Goal: Transaction & Acquisition: Download file/media

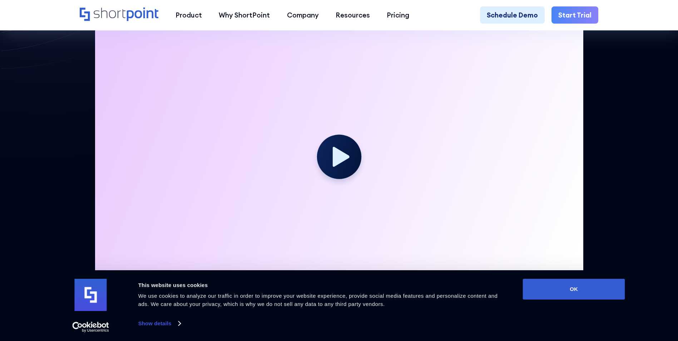
scroll to position [286, 0]
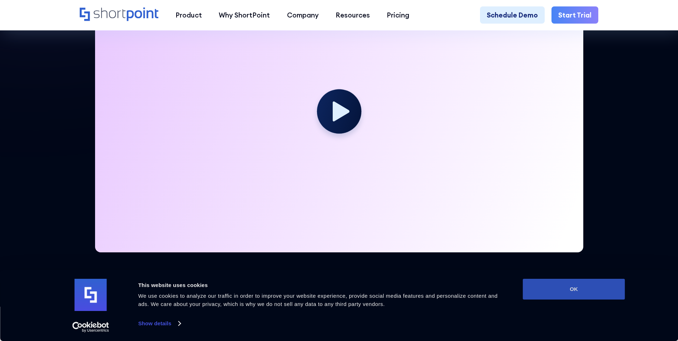
click at [565, 287] on button "OK" at bounding box center [574, 289] width 102 height 21
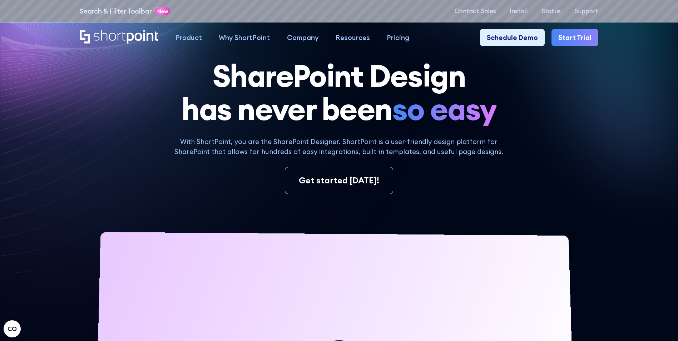
scroll to position [0, 0]
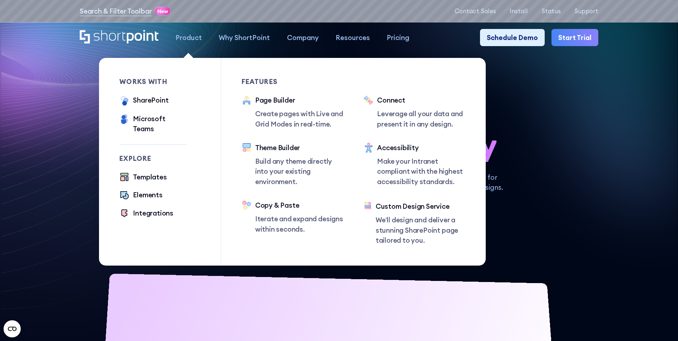
click at [180, 39] on div "Product" at bounding box center [189, 38] width 26 height 10
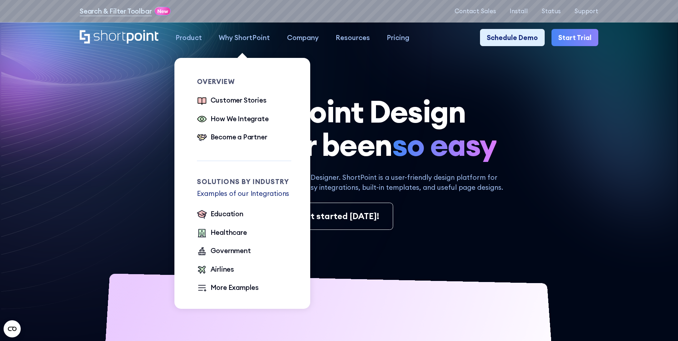
click at [245, 36] on div "Why ShortPoint" at bounding box center [244, 38] width 51 height 10
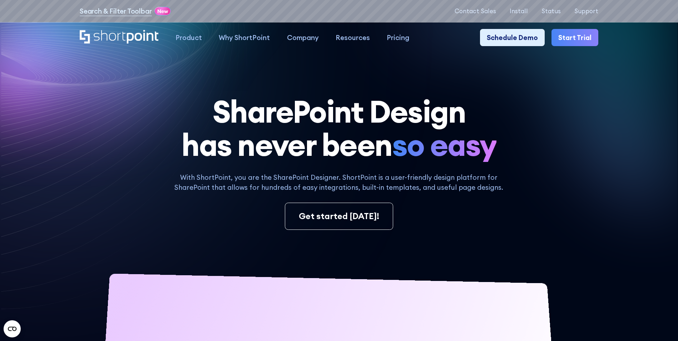
click at [575, 39] on link "Start Trial" at bounding box center [575, 37] width 47 height 17
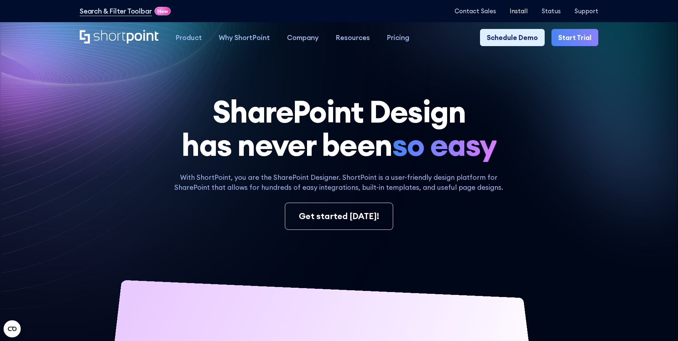
click at [523, 11] on p "Install" at bounding box center [519, 11] width 18 height 7
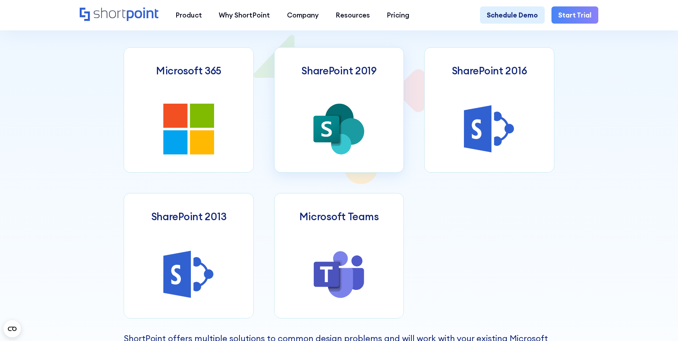
scroll to position [393, 0]
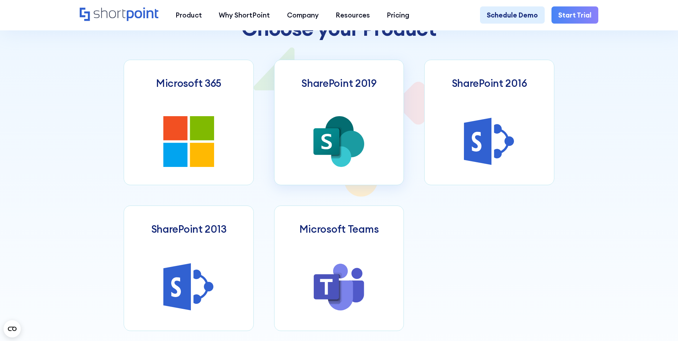
click at [371, 137] on link "SharePoint 2019" at bounding box center [339, 122] width 130 height 125
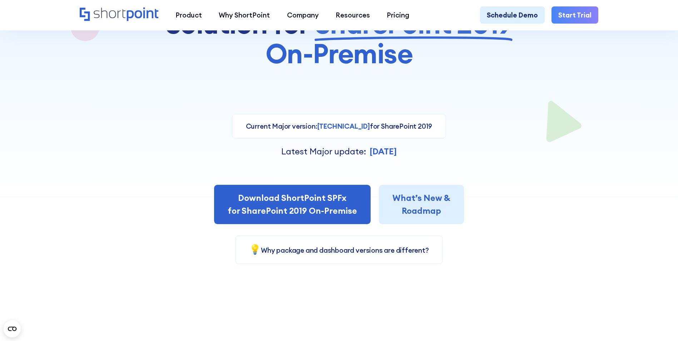
scroll to position [179, 0]
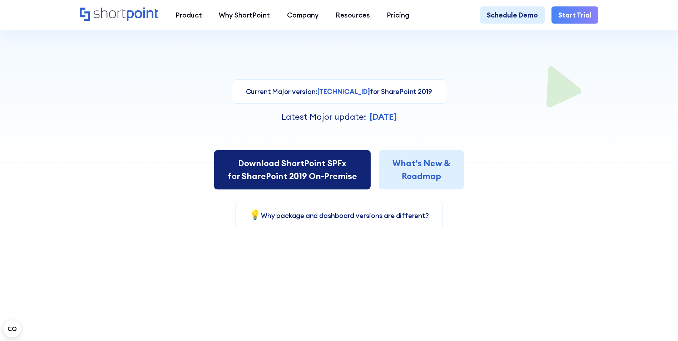
click at [341, 168] on link "Download ShortPoint SPFx for SharePoint 2019 On-Premise" at bounding box center [292, 169] width 157 height 39
